Goal: Task Accomplishment & Management: Use online tool/utility

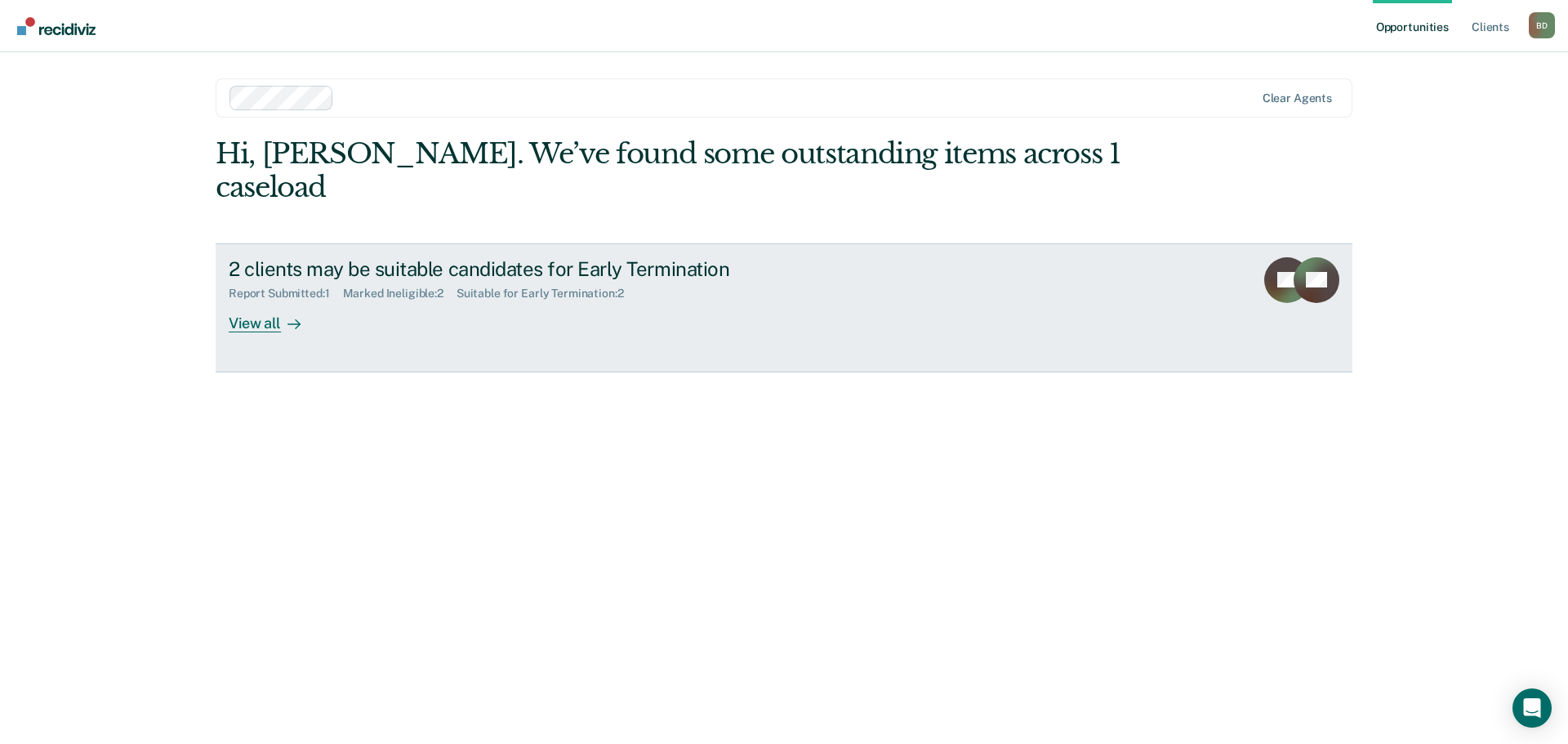
click at [251, 300] on div "View all" at bounding box center [274, 316] width 92 height 32
